Goal: Task Accomplishment & Management: Manage account settings

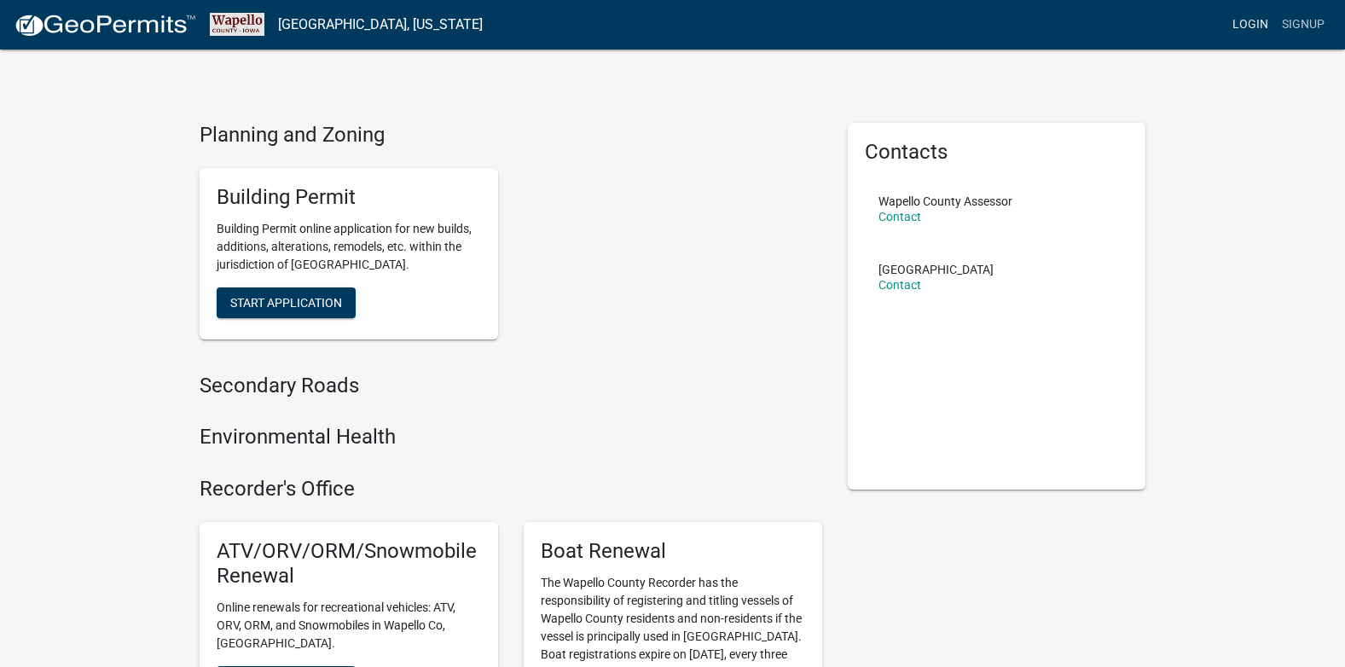
click at [1247, 20] on link "Login" at bounding box center [1250, 25] width 49 height 32
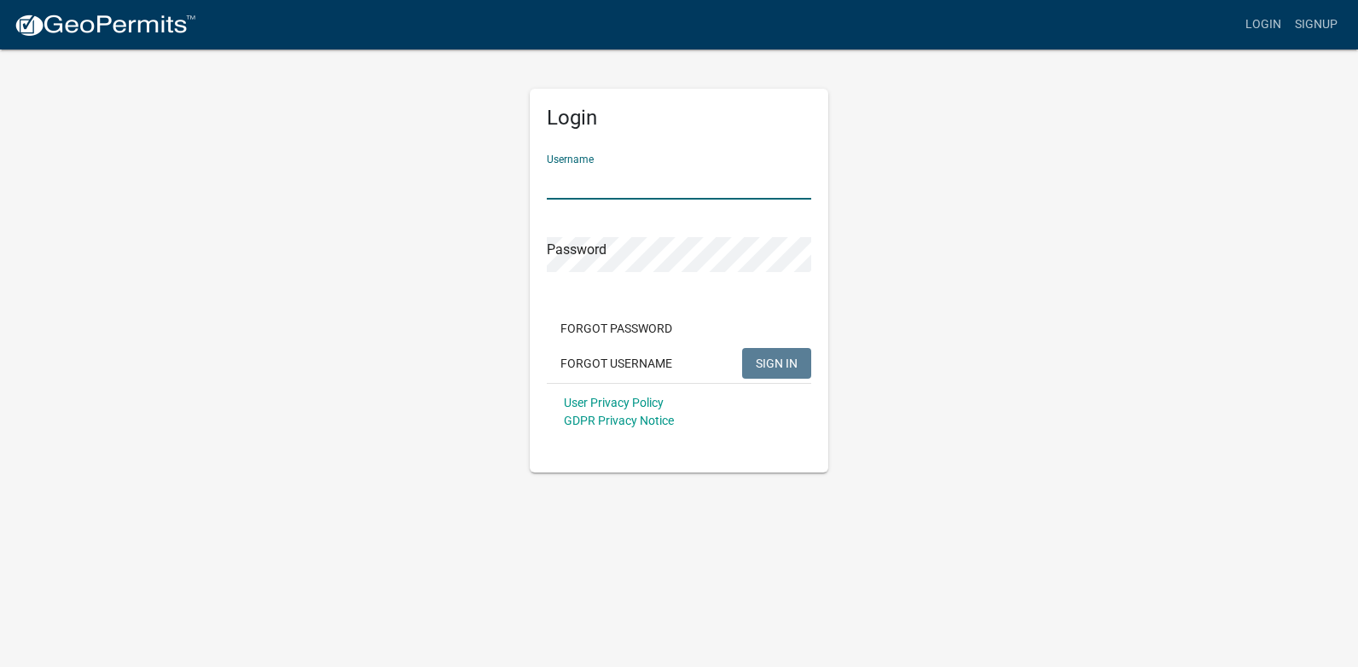
click at [640, 180] on input "Username" at bounding box center [679, 182] width 264 height 35
type input "nankab2007"
click at [742, 348] on button "SIGN IN" at bounding box center [776, 363] width 69 height 31
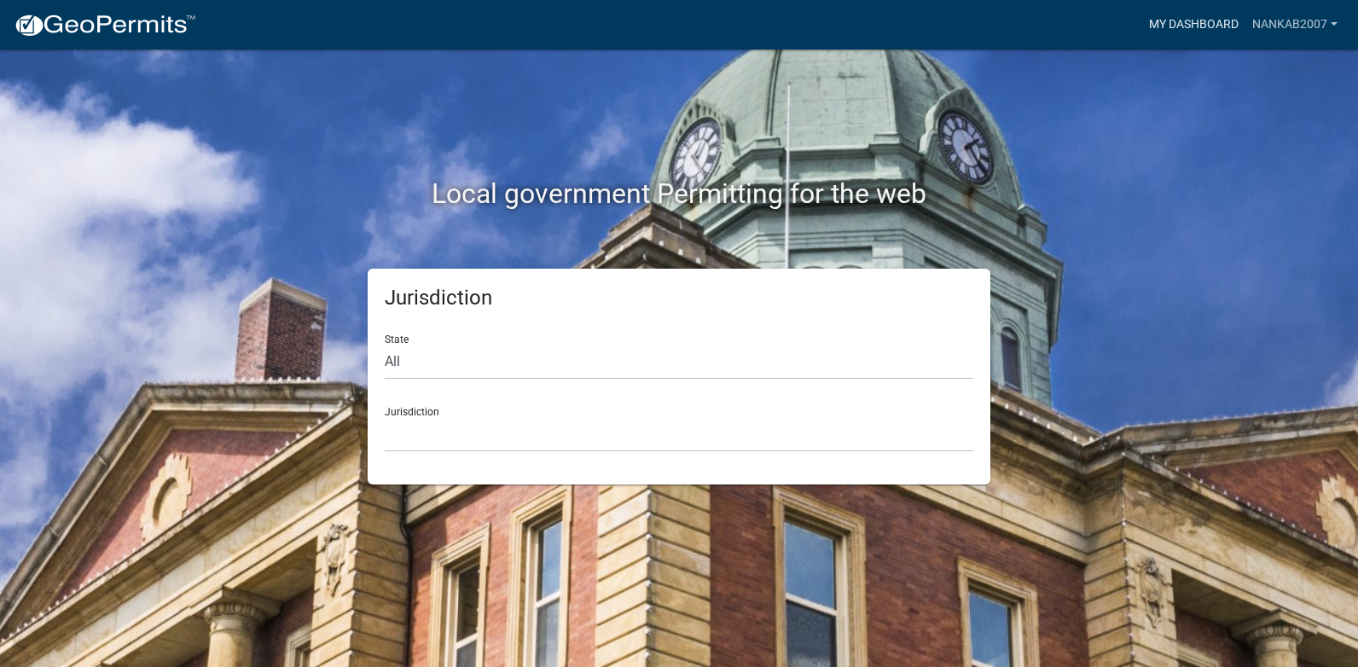
click at [1198, 26] on link "My Dashboard" at bounding box center [1193, 25] width 103 height 32
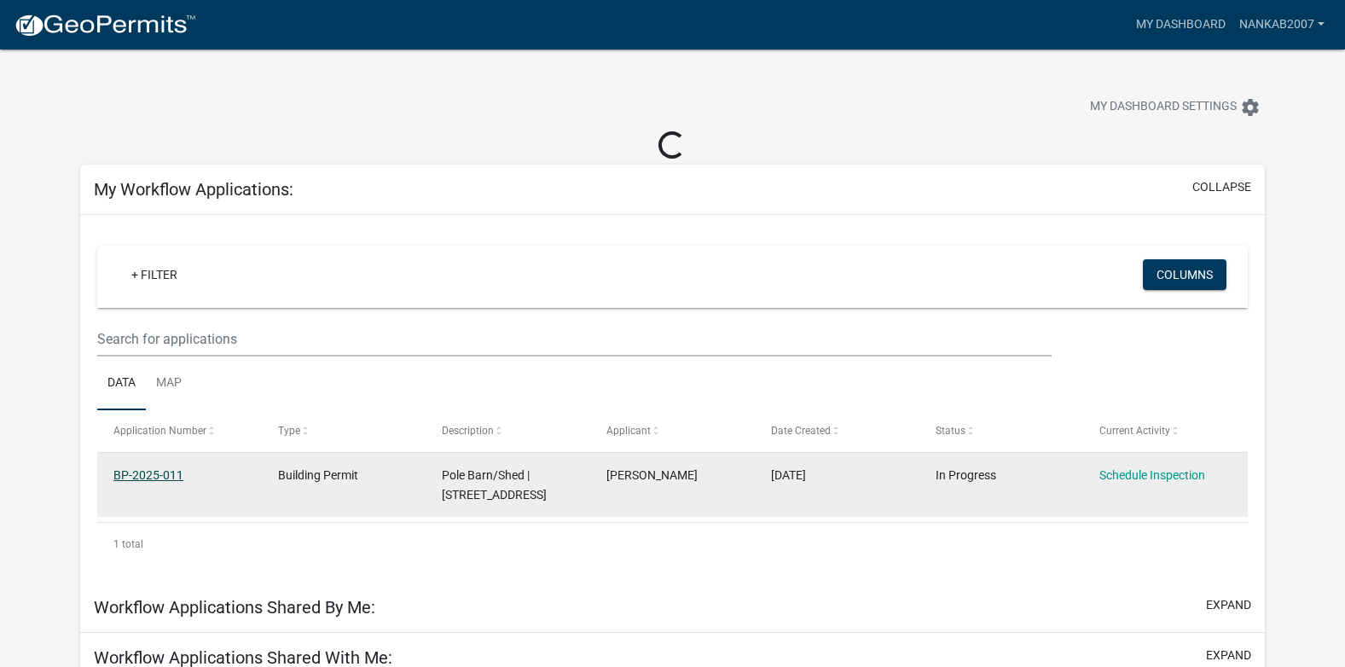
click at [161, 472] on link "BP-2025-011" at bounding box center [148, 475] width 70 height 14
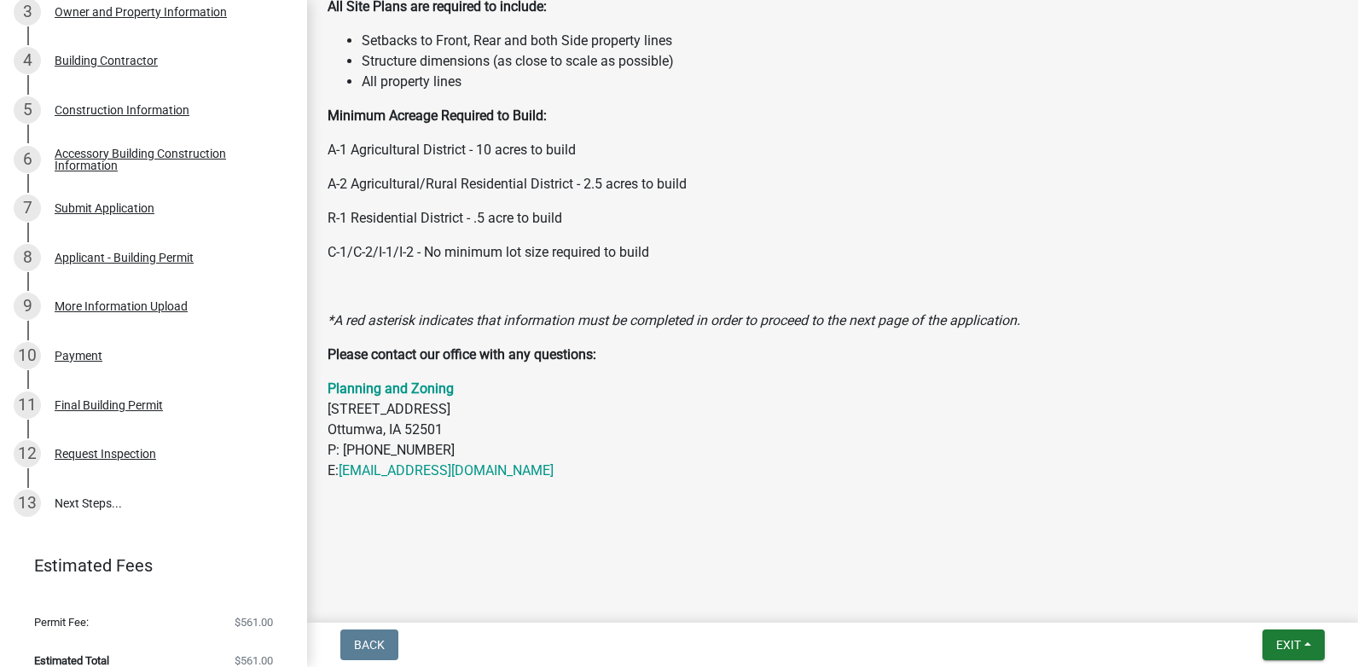
scroll to position [341, 0]
click at [113, 446] on div "Request Inspection" at bounding box center [105, 452] width 101 height 12
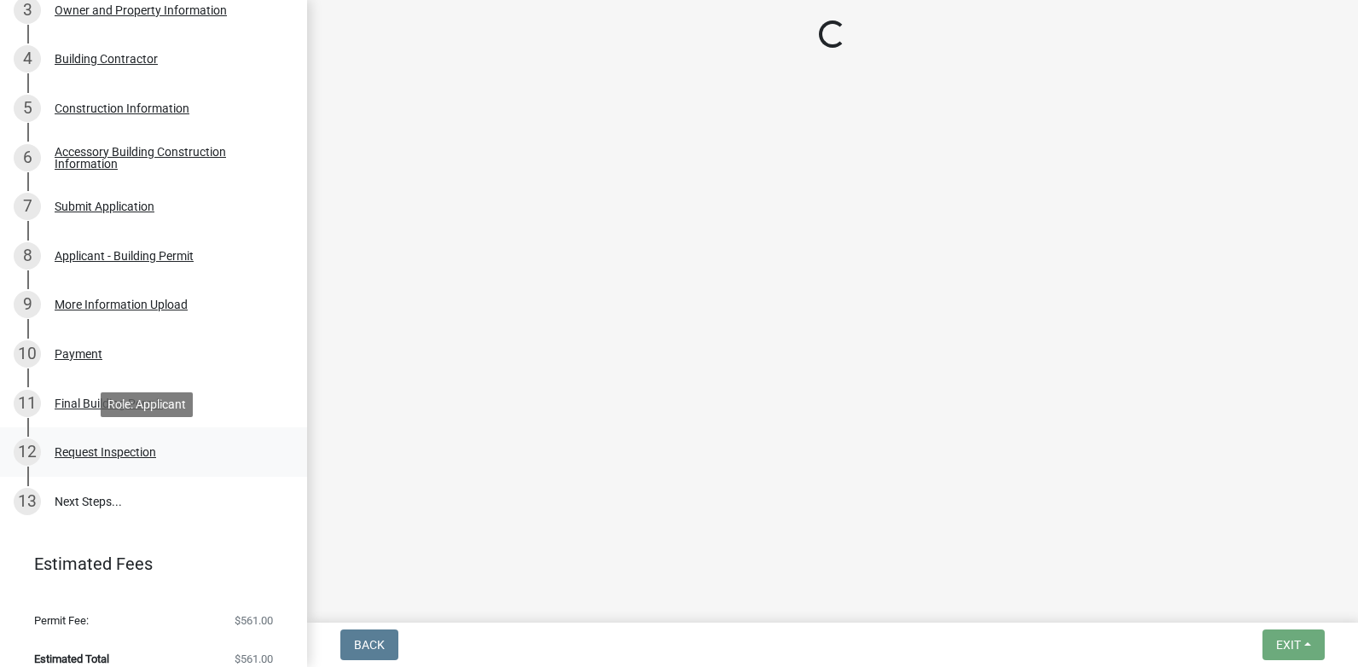
scroll to position [0, 0]
select select "ad0f7676-0e80-4567-b6ee-3d178a1d3f61"
select select "742addad-afe1-45b9-a98f-4ea548591326"
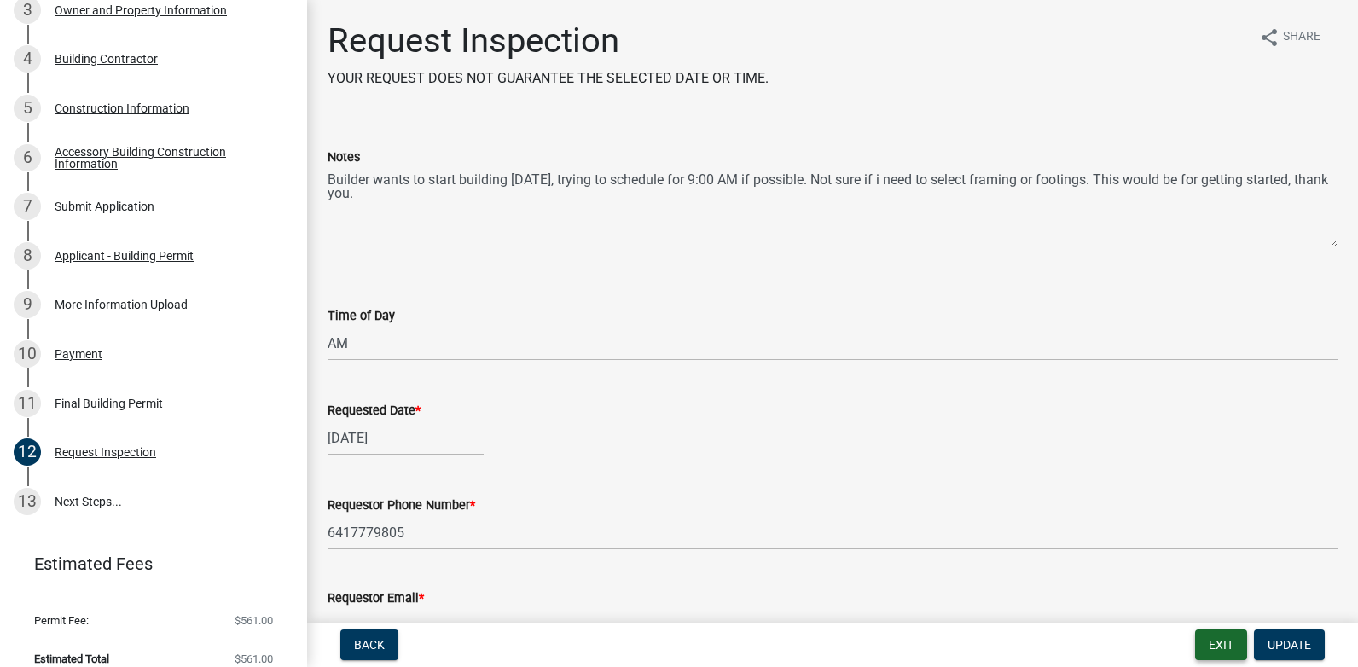
click at [1223, 644] on button "Exit" at bounding box center [1221, 644] width 52 height 31
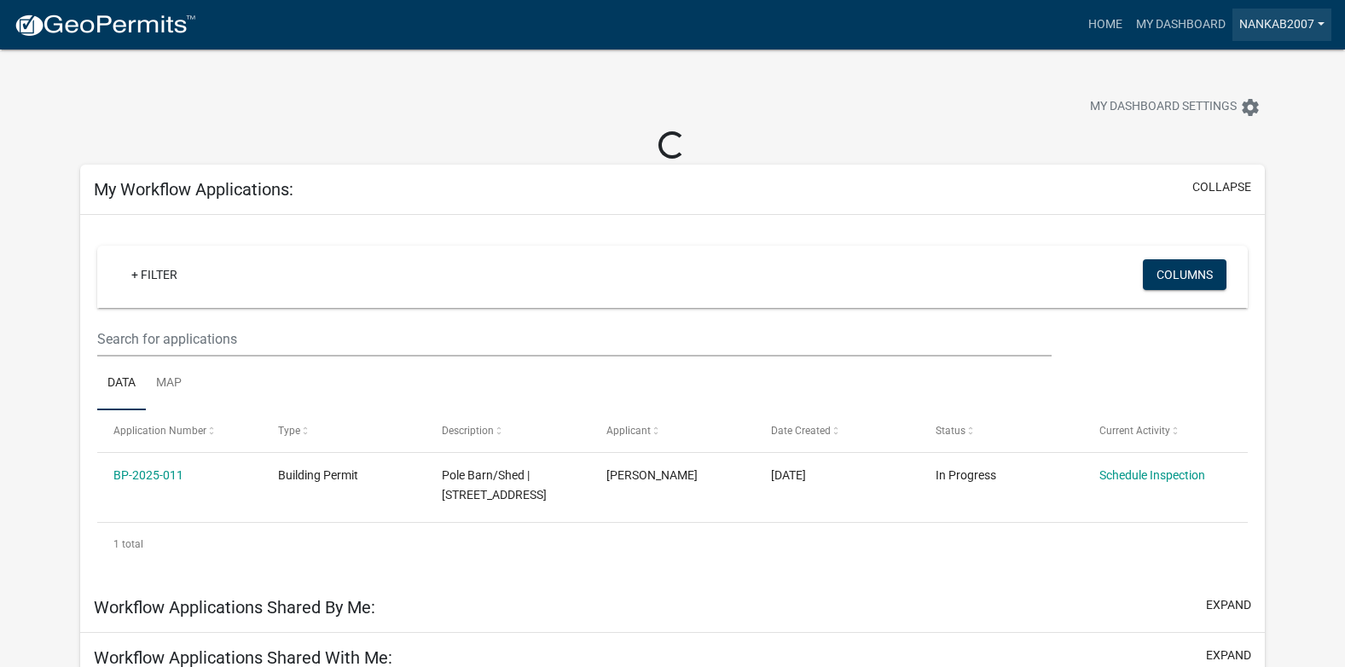
click at [1311, 22] on link "nankab2007" at bounding box center [1281, 25] width 99 height 32
click at [1232, 125] on link "Logout" at bounding box center [1263, 125] width 136 height 41
